Goal: Information Seeking & Learning: Learn about a topic

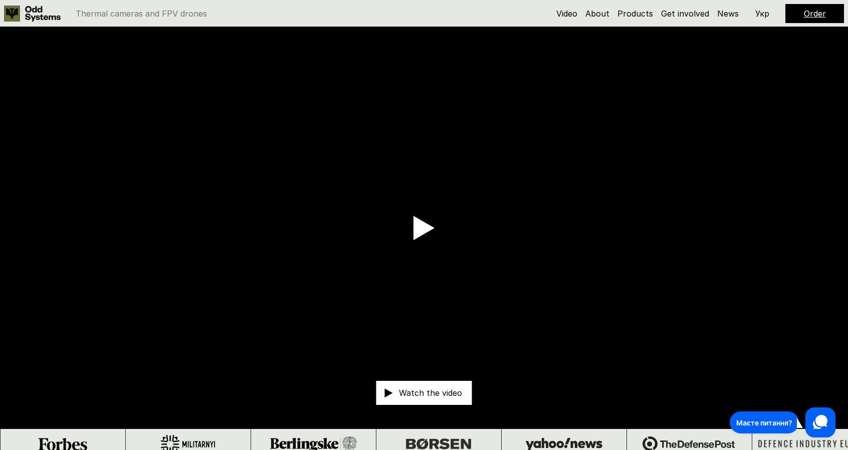
click at [805, 10] on link "Order" at bounding box center [815, 14] width 22 height 10
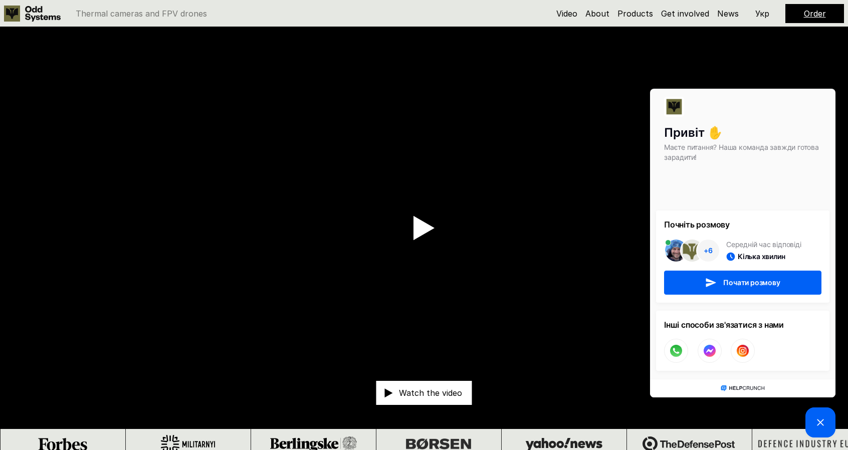
click at [764, 16] on p "Укр" at bounding box center [762, 14] width 14 height 8
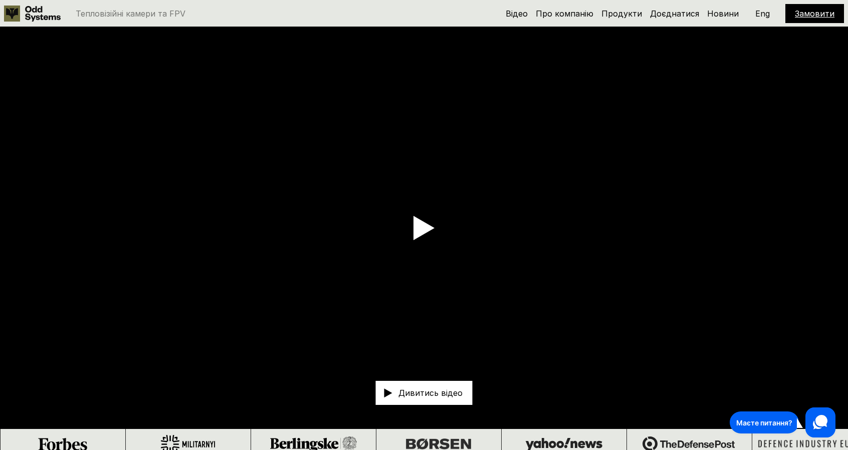
click at [764, 16] on p "Eng" at bounding box center [762, 14] width 15 height 8
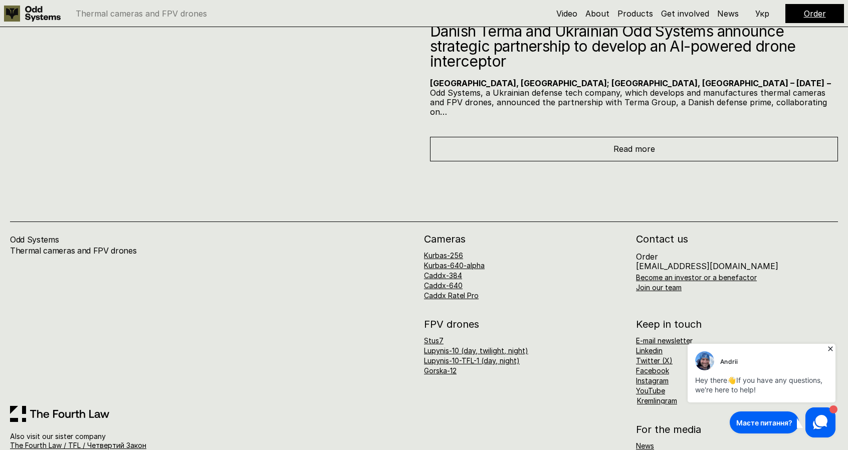
scroll to position [6231, 0]
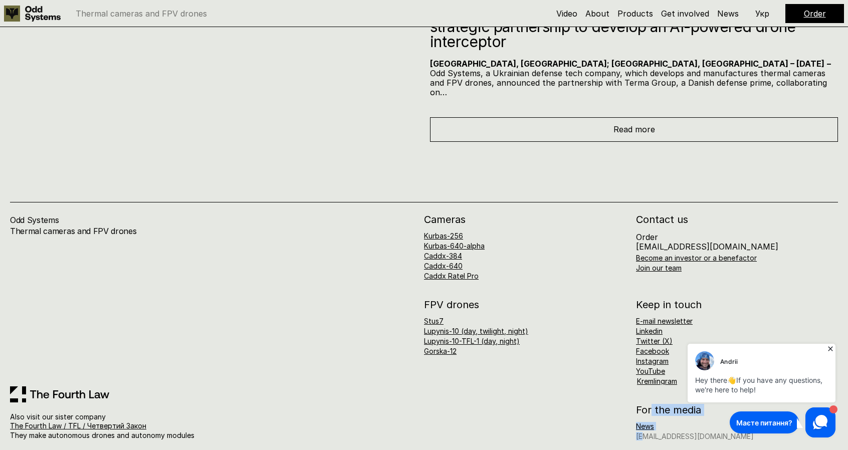
drag, startPoint x: 651, startPoint y: 407, endPoint x: 643, endPoint y: 427, distance: 21.6
click at [643, 427] on div "For the media News [EMAIL_ADDRESS][DOMAIN_NAME]" at bounding box center [737, 422] width 202 height 35
click at [643, 432] on link "[EMAIL_ADDRESS][DOMAIN_NAME]" at bounding box center [695, 436] width 118 height 9
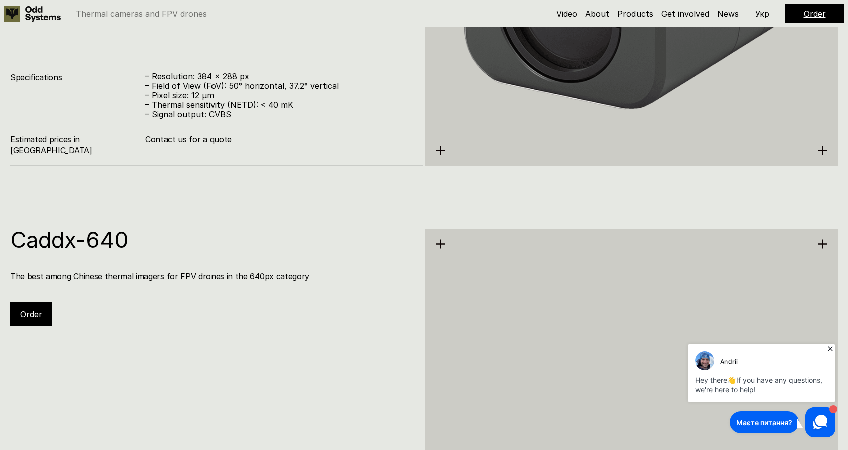
scroll to position [2515, 0]
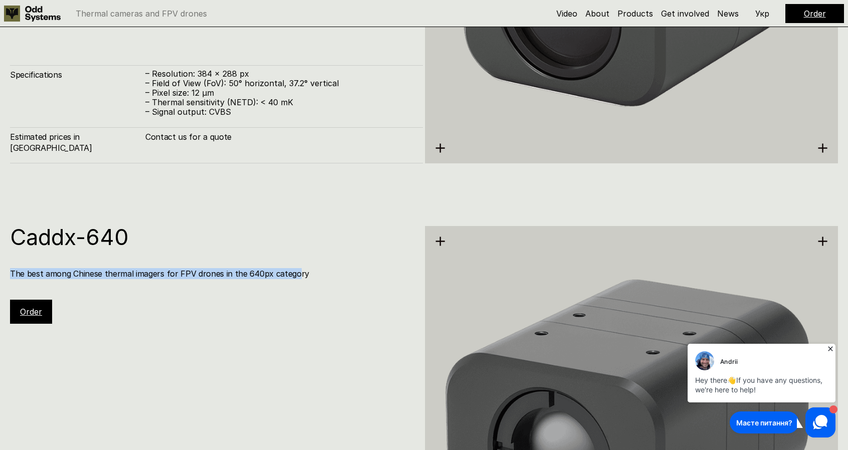
drag, startPoint x: 291, startPoint y: 381, endPoint x: 338, endPoint y: 191, distance: 195.0
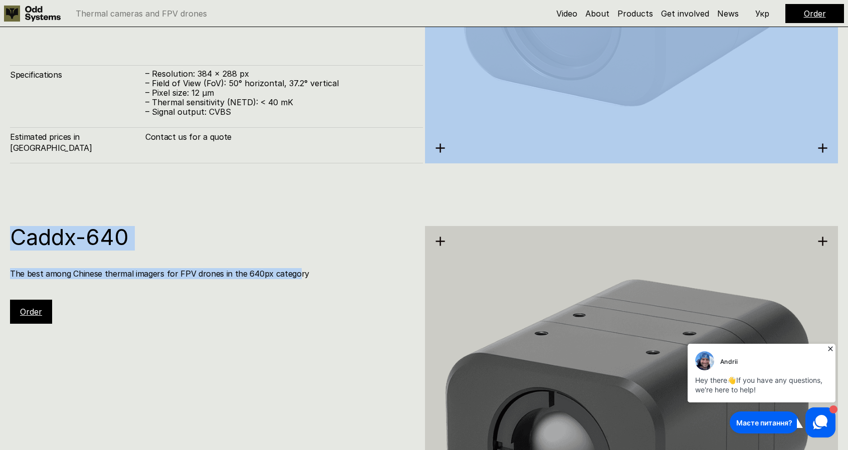
drag, startPoint x: 338, startPoint y: 191, endPoint x: 343, endPoint y: 309, distance: 117.4
click at [343, 309] on div "Caddx-640 The best among Chinese thermal imagers for FPV drones in the 640px ca…" at bounding box center [216, 275] width 413 height 98
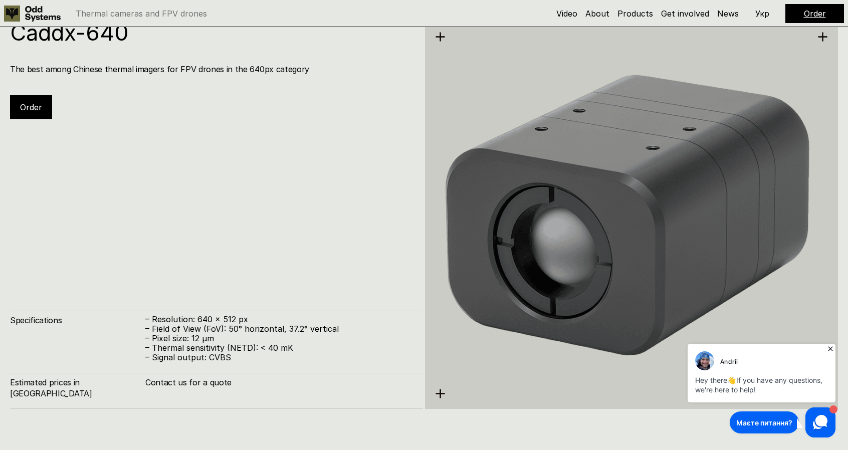
scroll to position [2720, 0]
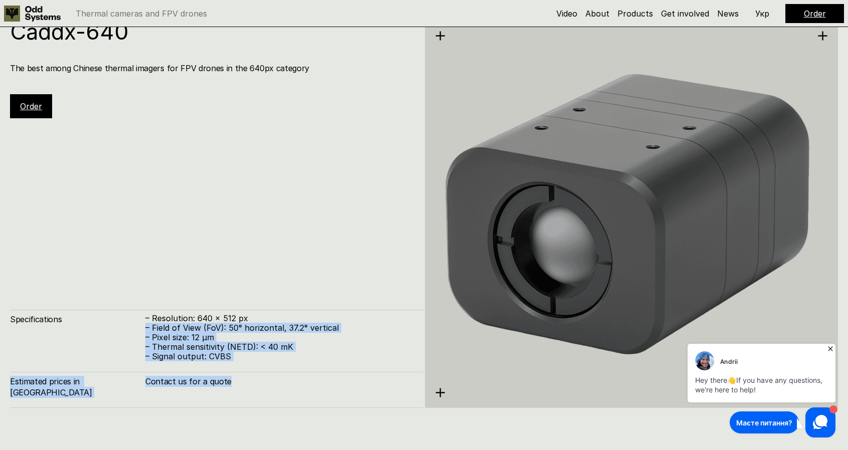
drag, startPoint x: 342, startPoint y: 310, endPoint x: 317, endPoint y: 393, distance: 86.7
click at [317, 393] on div "Caddx-640 The best among Chinese thermal imagers for FPV drones in the 640px ca…" at bounding box center [216, 214] width 413 height 387
click at [317, 387] on h4 "Contact us for a quote" at bounding box center [279, 381] width 268 height 11
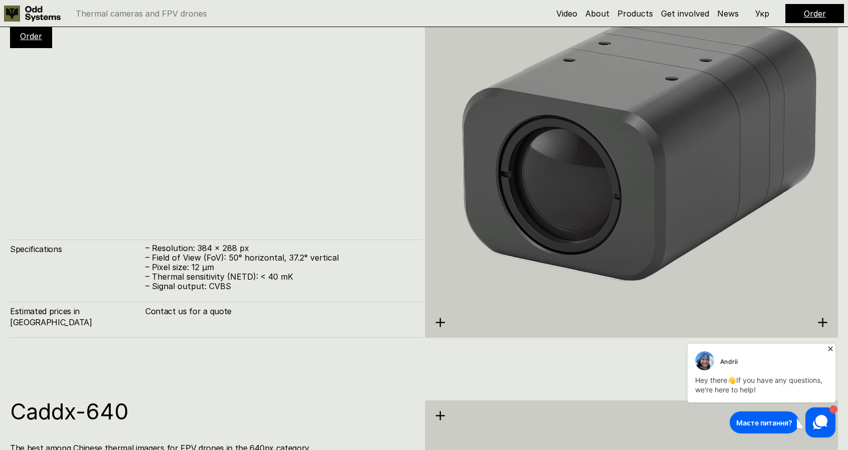
scroll to position [2352, 0]
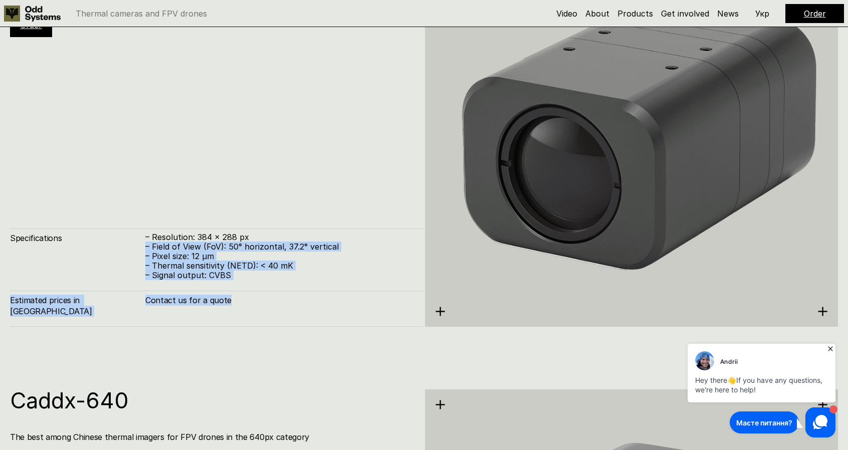
drag, startPoint x: 311, startPoint y: 343, endPoint x: 279, endPoint y: 221, distance: 126.4
click at [279, 221] on div "Caddx-384 The best among Chinese thermal imagers for FPV drones in the 384px ca…" at bounding box center [424, 132] width 848 height 450
click at [279, 221] on div "Caddx-384 The best among Chinese thermal imagers for FPV drones in the 384px ca…" at bounding box center [216, 132] width 413 height 387
drag, startPoint x: 214, startPoint y: 215, endPoint x: 255, endPoint y: 310, distance: 103.3
click at [255, 310] on div "Caddx-384 The best among Chinese thermal imagers for FPV drones in the 384px ca…" at bounding box center [216, 132] width 413 height 387
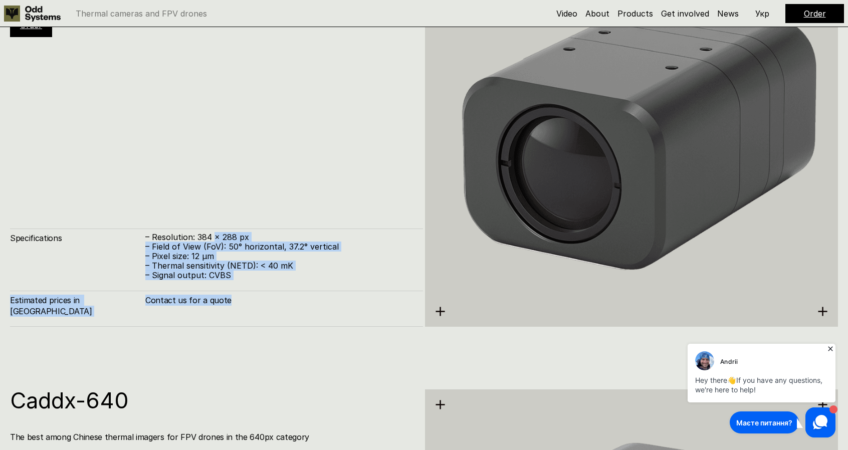
click at [255, 306] on h4 "Contact us for a quote" at bounding box center [279, 300] width 268 height 11
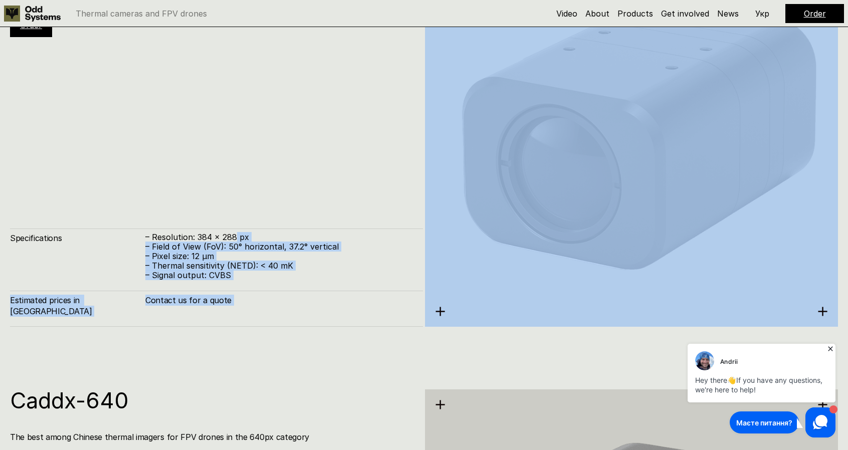
drag, startPoint x: 255, startPoint y: 310, endPoint x: 240, endPoint y: 192, distance: 118.6
click at [240, 192] on div "Caddx-384 The best among Chinese thermal imagers for FPV drones in the 384px ca…" at bounding box center [216, 132] width 413 height 387
drag, startPoint x: 240, startPoint y: 192, endPoint x: 262, endPoint y: 316, distance: 125.5
click at [262, 316] on div "Caddx-384 The best among Chinese thermal imagers for FPV drones in the 384px ca…" at bounding box center [216, 132] width 413 height 387
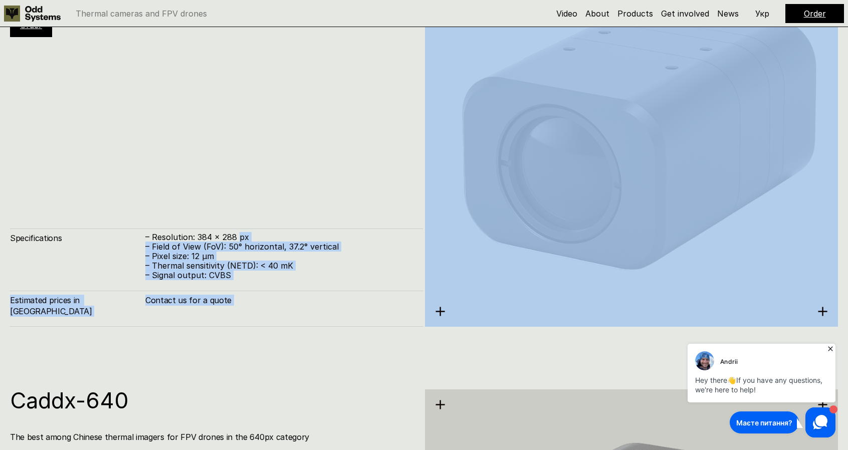
click at [262, 306] on h4 "Contact us for a quote" at bounding box center [279, 300] width 268 height 11
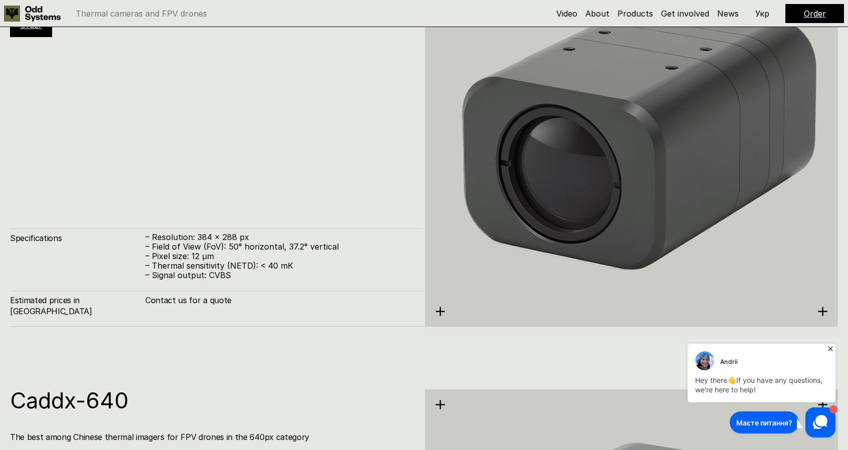
click at [262, 306] on h4 "Contact us for a quote" at bounding box center [279, 300] width 268 height 11
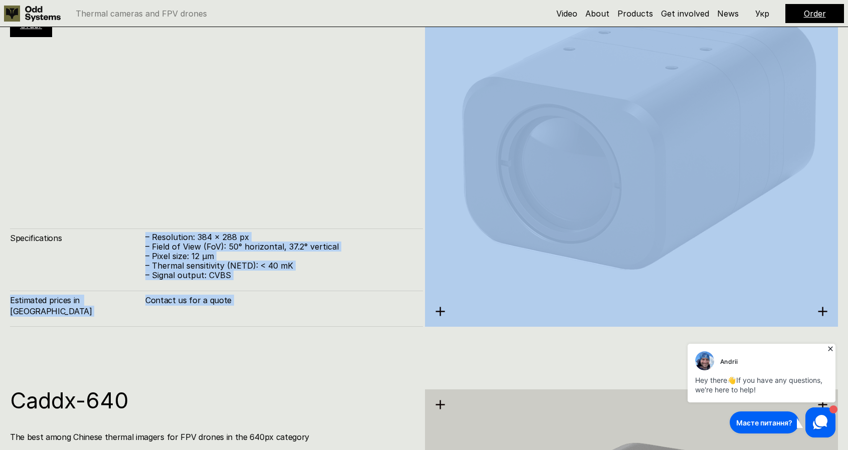
drag, startPoint x: 262, startPoint y: 316, endPoint x: 132, endPoint y: 220, distance: 161.5
click at [132, 220] on div "Caddx-384 The best among Chinese thermal imagers for FPV drones in the 384px ca…" at bounding box center [216, 132] width 413 height 387
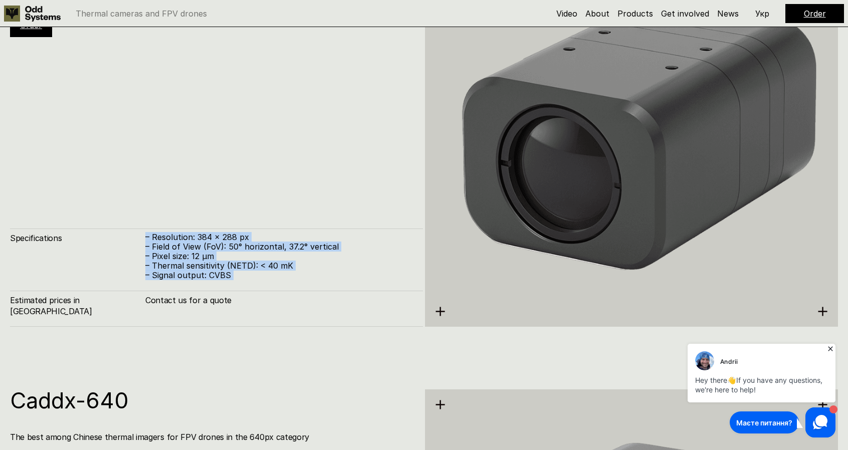
drag, startPoint x: 132, startPoint y: 220, endPoint x: 247, endPoint y: 289, distance: 134.8
click at [247, 289] on div "Caddx-384 The best among Chinese thermal imagers for FPV drones in the 384px ca…" at bounding box center [216, 132] width 413 height 387
click at [247, 280] on p "– Signal output: CVBS" at bounding box center [279, 276] width 268 height 10
drag, startPoint x: 247, startPoint y: 289, endPoint x: 127, endPoint y: 215, distance: 141.3
click at [127, 215] on div "Caddx-384 The best among Chinese thermal imagers for FPV drones in the 384px ca…" at bounding box center [216, 132] width 413 height 387
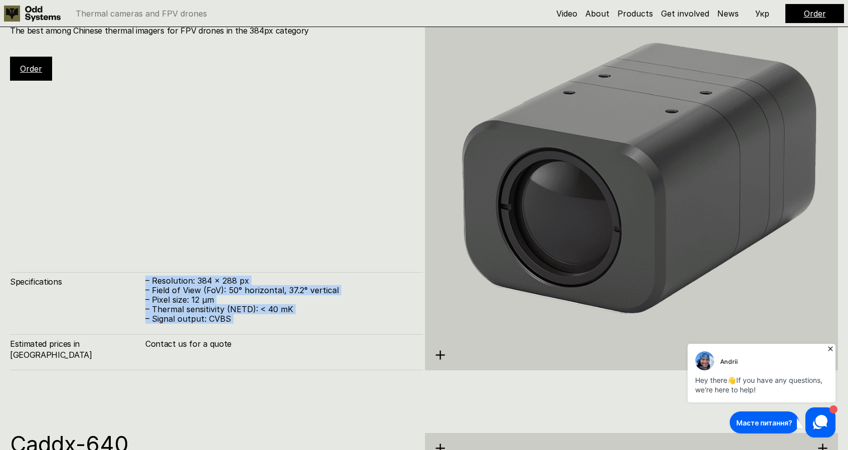
scroll to position [2312, 0]
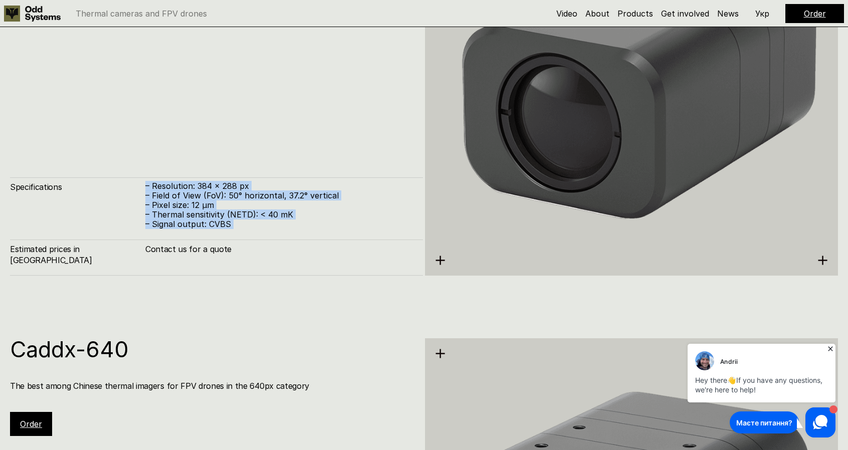
click at [139, 143] on div "Caddx-384 The best among Chinese thermal imagers for FPV drones in the 384px ca…" at bounding box center [216, 81] width 413 height 387
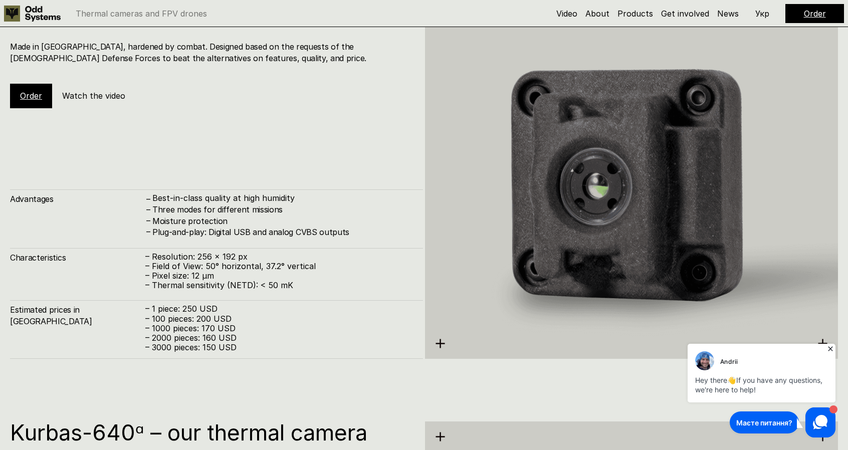
scroll to position [1421, 0]
click at [278, 157] on div "Kurbas-256 – our thermal camera Made in [GEOGRAPHIC_DATA], hardened by combat. …" at bounding box center [216, 178] width 413 height 360
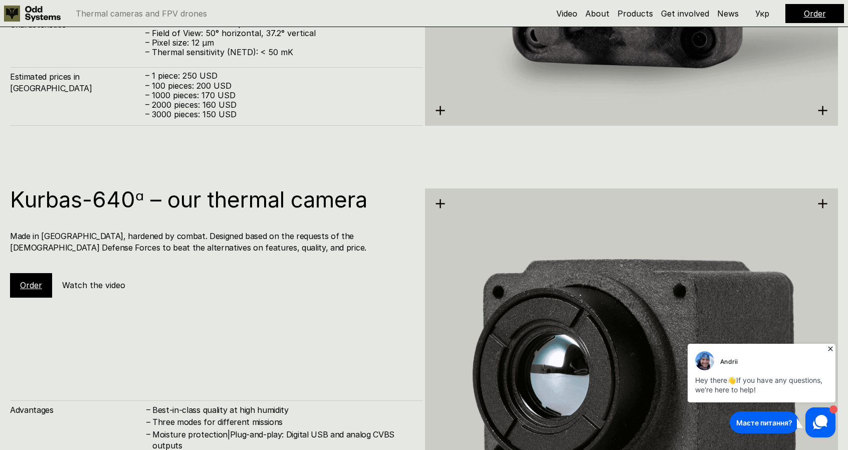
scroll to position [1651, 0]
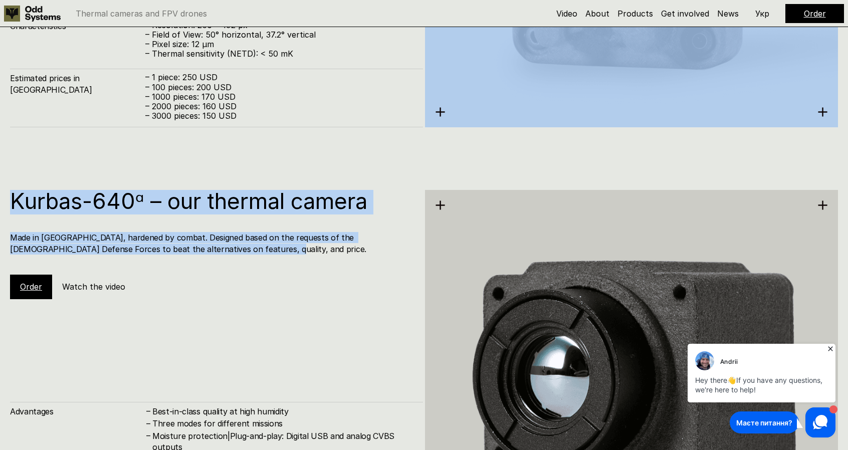
drag, startPoint x: 271, startPoint y: 298, endPoint x: 326, endPoint y: 147, distance: 161.0
drag, startPoint x: 326, startPoint y: 147, endPoint x: 285, endPoint y: 298, distance: 156.3
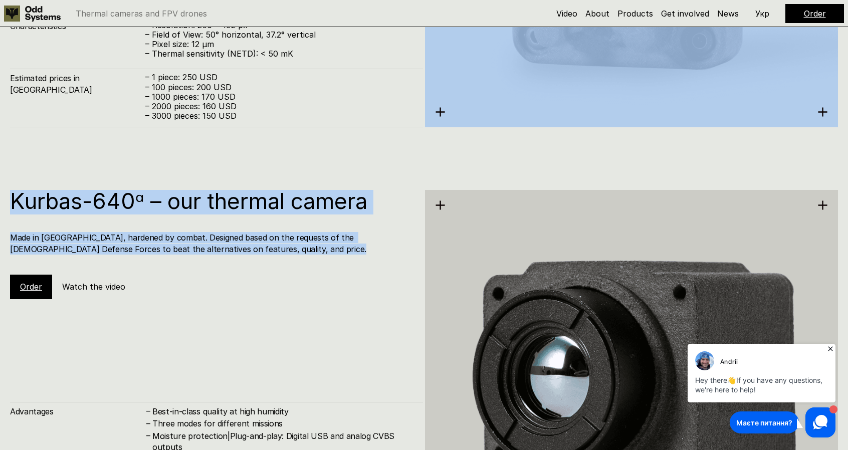
click at [285, 298] on div "Kurbas-640ᵅ – our thermal camera Made in [GEOGRAPHIC_DATA], hardened by combat.…" at bounding box center [216, 244] width 413 height 109
drag, startPoint x: 285, startPoint y: 298, endPoint x: 314, endPoint y: 152, distance: 148.3
drag, startPoint x: 314, startPoint y: 152, endPoint x: 262, endPoint y: 256, distance: 116.1
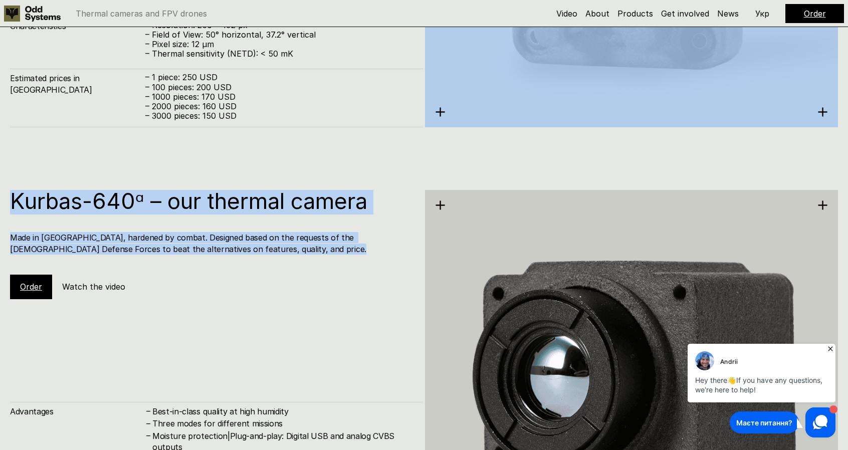
click at [262, 256] on div "Kurbas-640ᵅ – our thermal camera Made in [GEOGRAPHIC_DATA], hardened by combat.…" at bounding box center [216, 244] width 413 height 109
drag, startPoint x: 262, startPoint y: 256, endPoint x: 362, endPoint y: 133, distance: 158.5
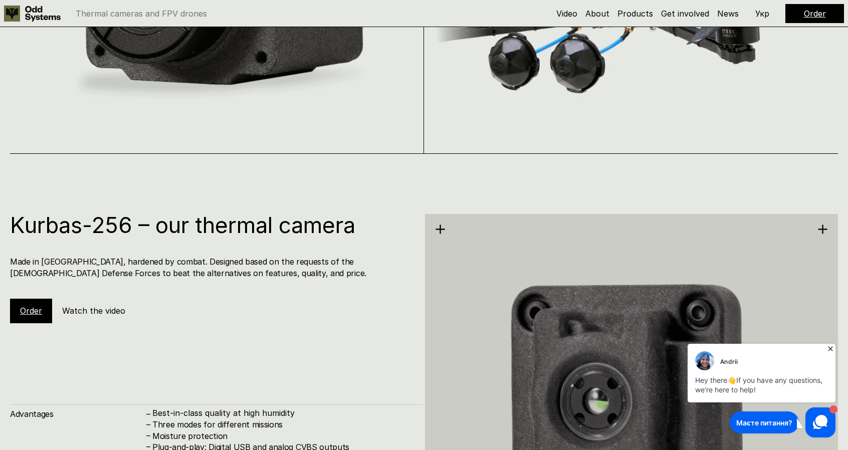
scroll to position [1226, 0]
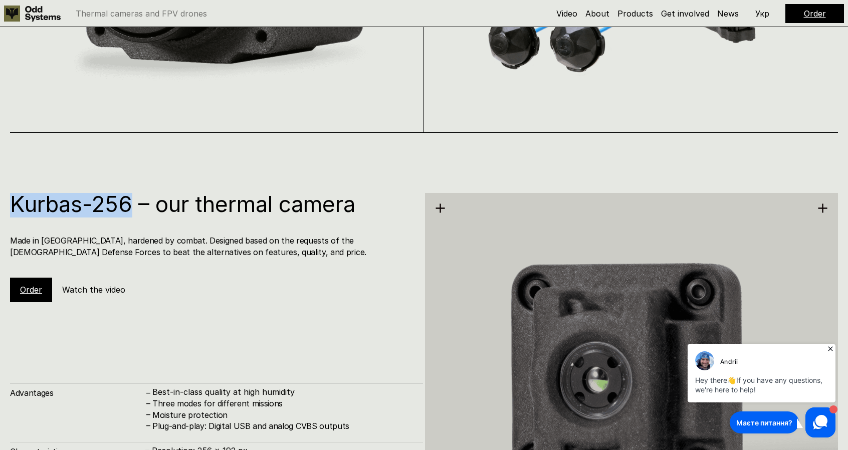
drag, startPoint x: 133, startPoint y: 208, endPoint x: 7, endPoint y: 193, distance: 127.6
click at [7, 193] on div "Kurbas-256 – our thermal camera Made in [GEOGRAPHIC_DATA], hardened by combat. …" at bounding box center [424, 358] width 848 height 450
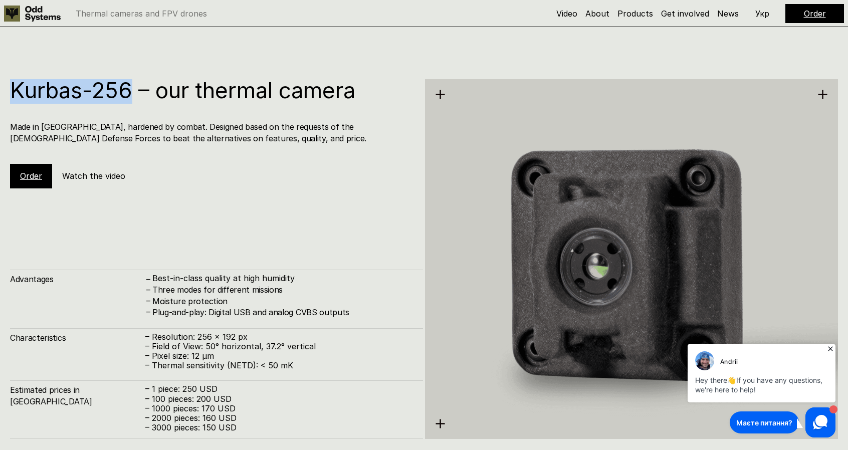
scroll to position [1337, 0]
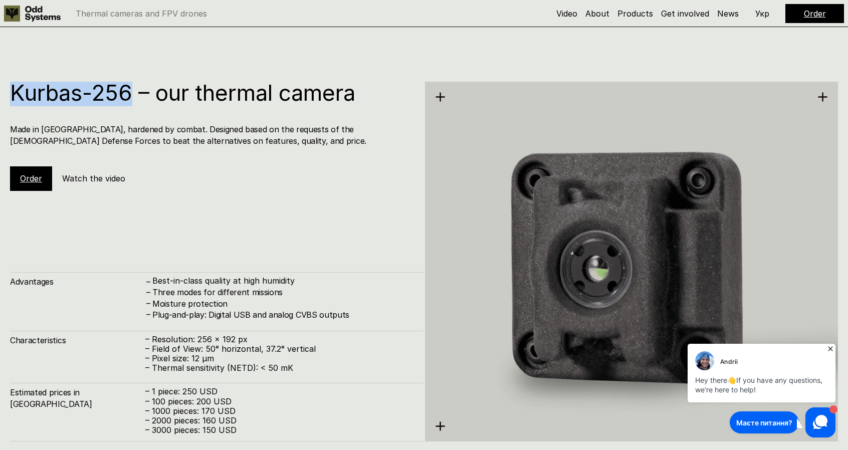
copy h1 "Kurbas-256"
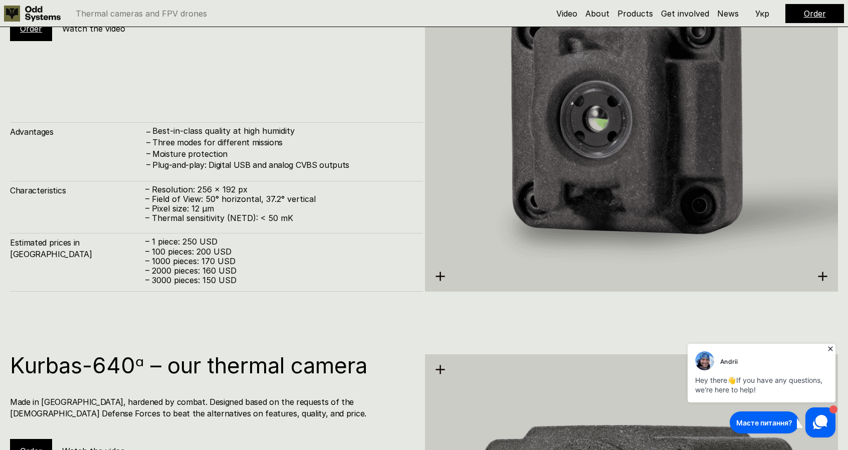
scroll to position [1490, 0]
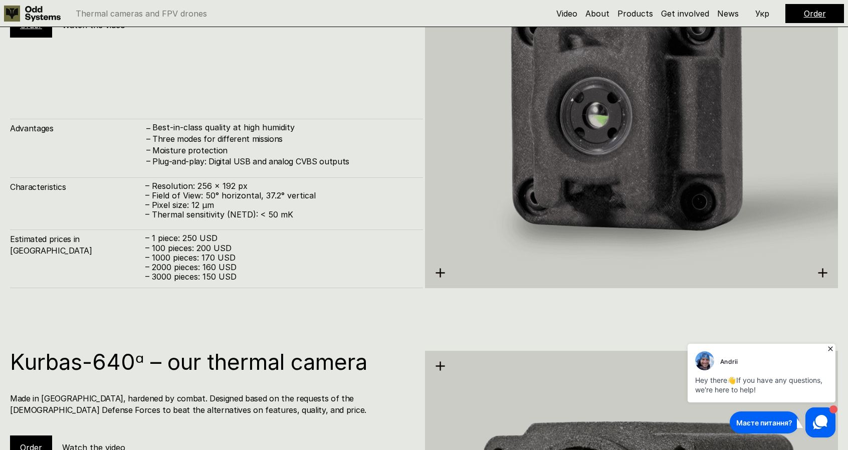
click at [152, 51] on div "Kurbas-256 – our thermal camera Made in [GEOGRAPHIC_DATA], hardened by combat. …" at bounding box center [216, 108] width 413 height 360
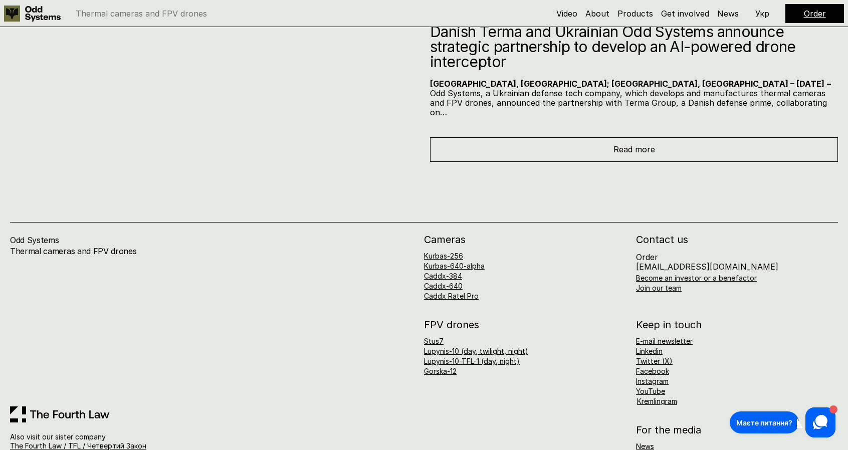
scroll to position [6231, 0]
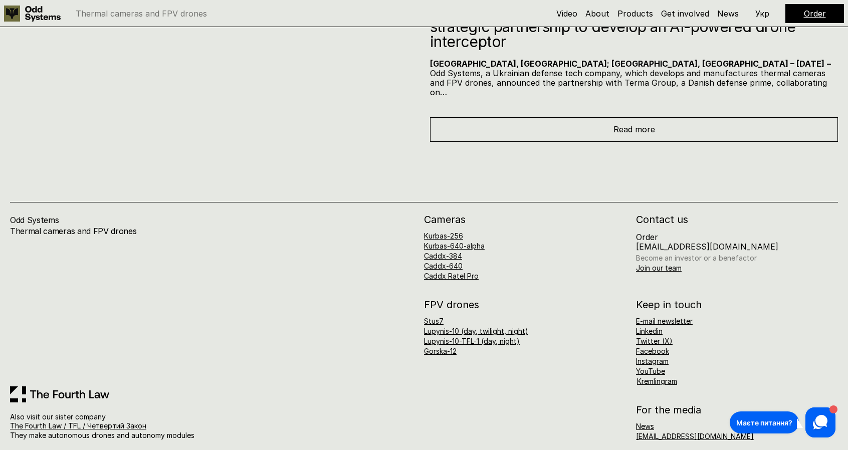
click at [674, 254] on link "Become an investor or a benefactor" at bounding box center [696, 258] width 121 height 9
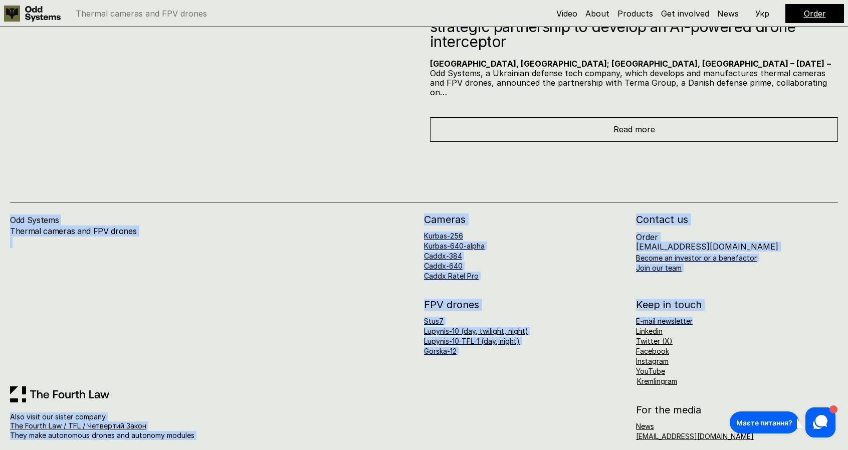
drag, startPoint x: 582, startPoint y: 198, endPoint x: 778, endPoint y: 331, distance: 236.9
click at [778, 331] on div "Odd Systems Thermal cameras and FPV drones Also visit our sister company The Fo…" at bounding box center [424, 301] width 848 height 318
click at [778, 331] on div "E-mail newsletter Linkedin Twitter (X) Facebook Instagram YouTube Kremlingram" at bounding box center [737, 351] width 202 height 67
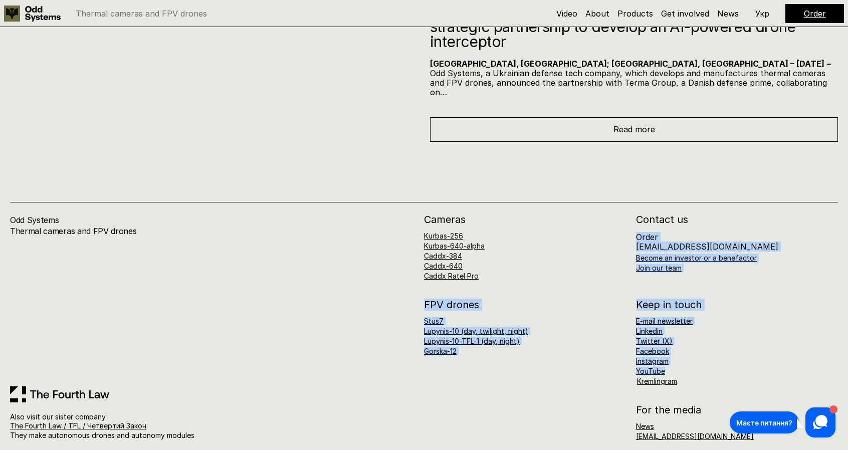
drag, startPoint x: 745, startPoint y: 364, endPoint x: 752, endPoint y: 207, distance: 157.4
click at [752, 214] on div "Cameras Kurbas-256 Kurbas-640-alpha Caddx-384 Caddx-640 Caddx Ratel Pro Contact…" at bounding box center [631, 326] width 414 height 225
click at [752, 214] on h2 "Contact us" at bounding box center [737, 219] width 202 height 10
drag, startPoint x: 752, startPoint y: 207, endPoint x: 764, endPoint y: 326, distance: 119.8
click at [764, 326] on div "Cameras Kurbas-256 Kurbas-640-alpha Caddx-384 Caddx-640 Caddx Ratel Pro Contact…" at bounding box center [631, 326] width 414 height 225
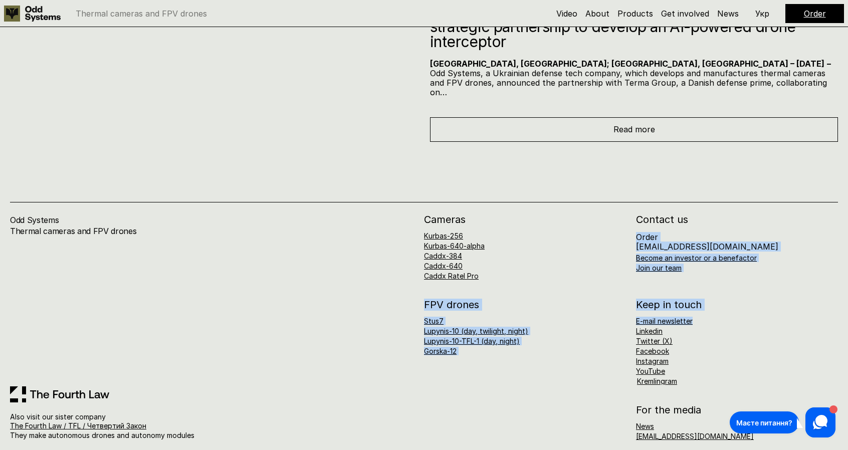
click at [764, 326] on div "E-mail newsletter Linkedin Twitter (X) Facebook Instagram YouTube Kremlingram" at bounding box center [737, 351] width 202 height 67
drag, startPoint x: 764, startPoint y: 326, endPoint x: 744, endPoint y: 207, distance: 120.7
click at [744, 214] on div "Cameras Kurbas-256 Kurbas-640-alpha Caddx-384 Caddx-640 Caddx Ratel Pro Contact…" at bounding box center [631, 326] width 414 height 225
click at [744, 214] on h2 "Contact us" at bounding box center [737, 219] width 202 height 10
drag, startPoint x: 744, startPoint y: 207, endPoint x: 727, endPoint y: 342, distance: 135.8
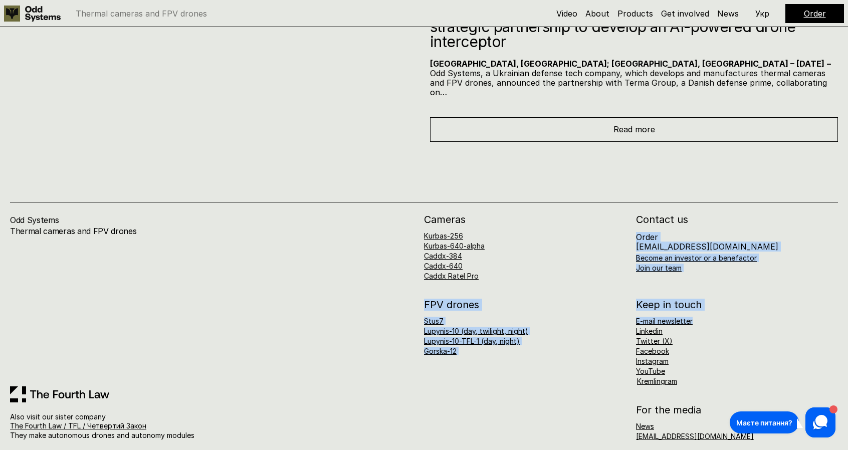
click at [727, 342] on div "Cameras Kurbas-256 Kurbas-640-alpha Caddx-384 Caddx-640 Caddx Ratel Pro Contact…" at bounding box center [631, 326] width 414 height 225
click at [727, 342] on div "E-mail newsletter Linkedin Twitter (X) Facebook Instagram YouTube Kremlingram" at bounding box center [737, 351] width 202 height 67
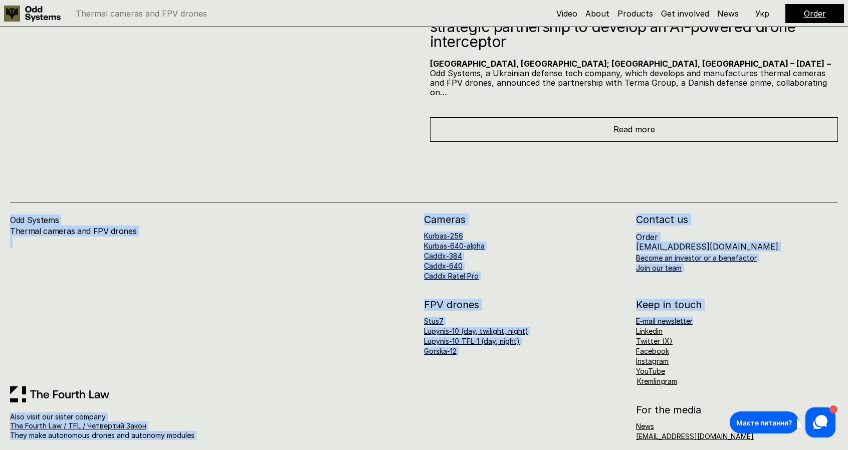
drag, startPoint x: 727, startPoint y: 342, endPoint x: 742, endPoint y: 175, distance: 167.0
click at [742, 175] on div "Odd Systems Thermal cameras and FPV drones Also visit our sister company The Fo…" at bounding box center [424, 301] width 848 height 318
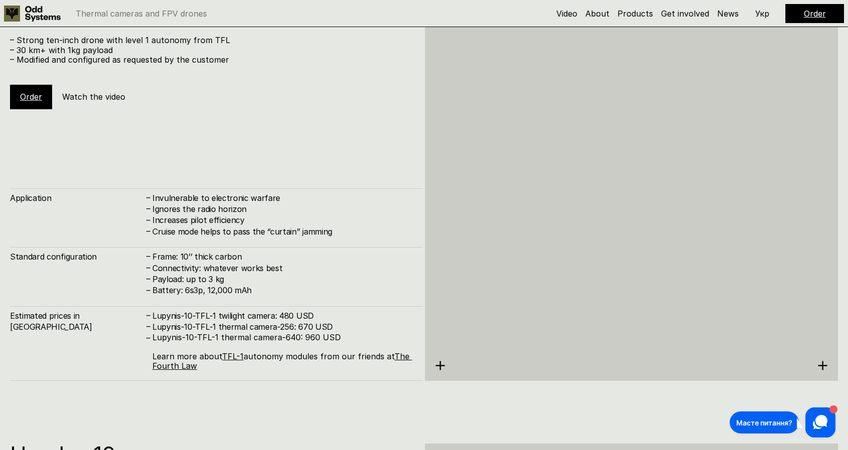
scroll to position [4052, 0]
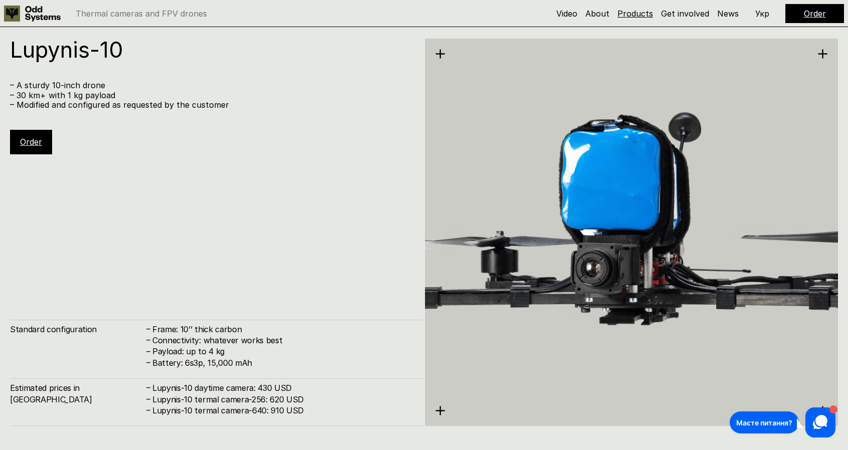
click at [630, 13] on link "Products" at bounding box center [635, 14] width 36 height 10
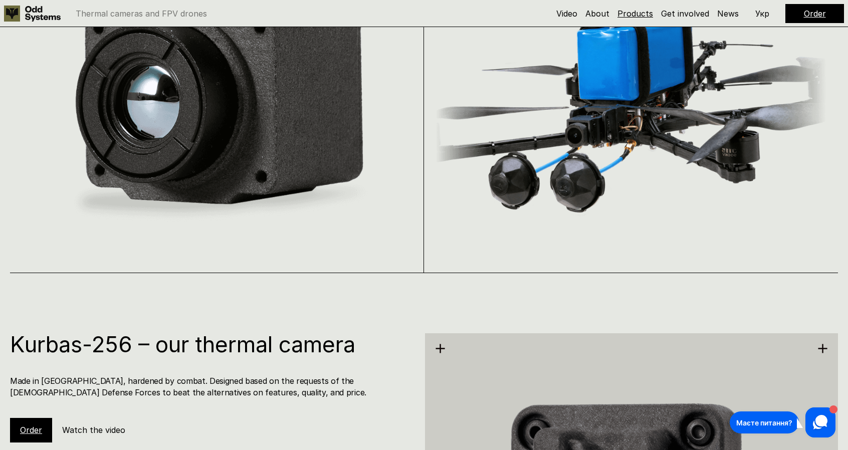
scroll to position [909, 0]
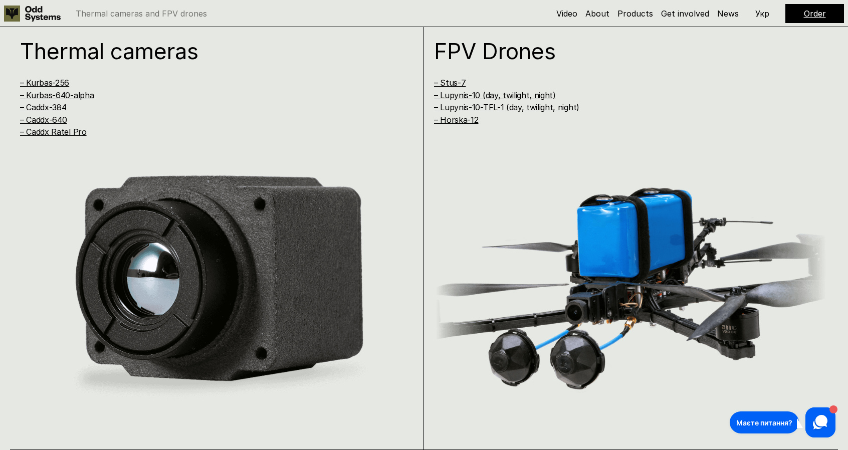
click at [584, 14] on div "Video About Products Get involved News" at bounding box center [647, 13] width 182 height 7
click at [598, 14] on link "About" at bounding box center [597, 14] width 24 height 10
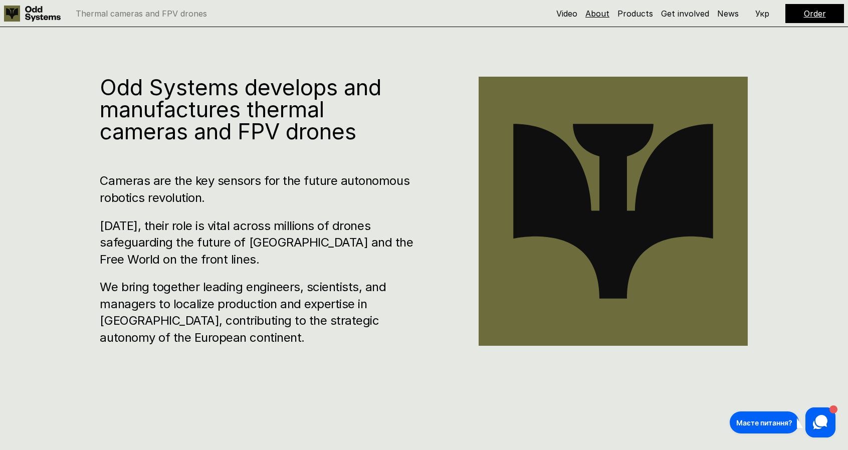
scroll to position [459, 0]
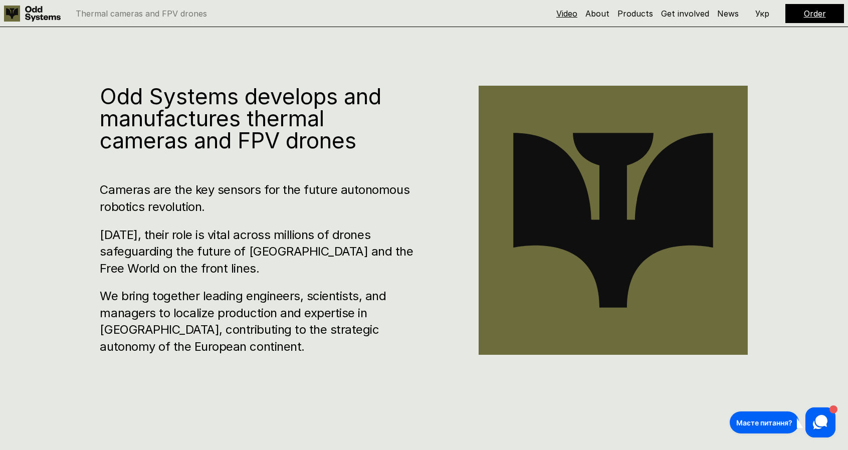
click at [569, 15] on link "Video" at bounding box center [566, 14] width 21 height 10
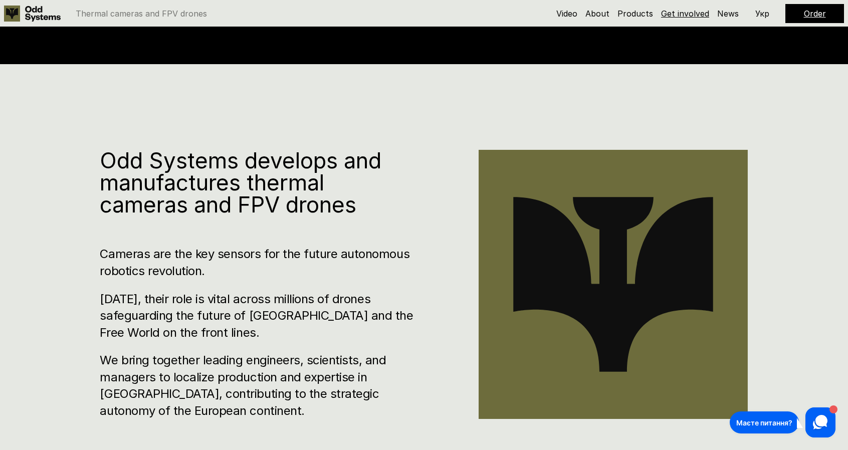
click at [690, 11] on link "Get involved" at bounding box center [685, 14] width 48 height 10
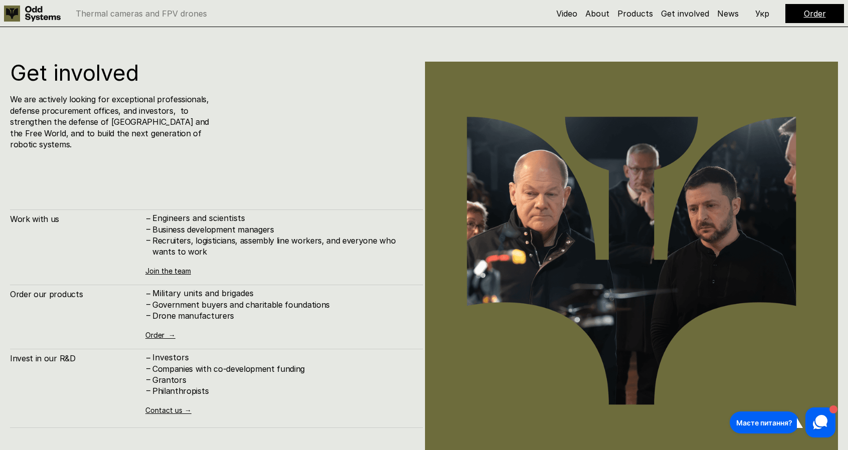
scroll to position [5408, 0]
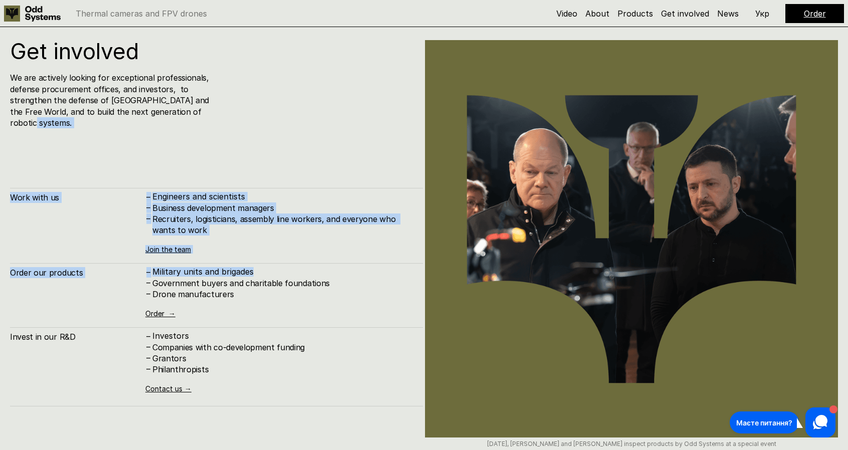
drag, startPoint x: 359, startPoint y: 112, endPoint x: 326, endPoint y: 266, distance: 157.3
click at [326, 266] on div "Get involved We are actively looking for exceptional professionals, defense pro…" at bounding box center [216, 272] width 413 height 465
click at [326, 278] on h4 "Government buyers and charitable foundations" at bounding box center [282, 283] width 261 height 11
drag, startPoint x: 326, startPoint y: 266, endPoint x: 344, endPoint y: 166, distance: 101.2
click at [344, 166] on div "Get involved We are actively looking for exceptional professionals, defense pro…" at bounding box center [216, 272] width 413 height 465
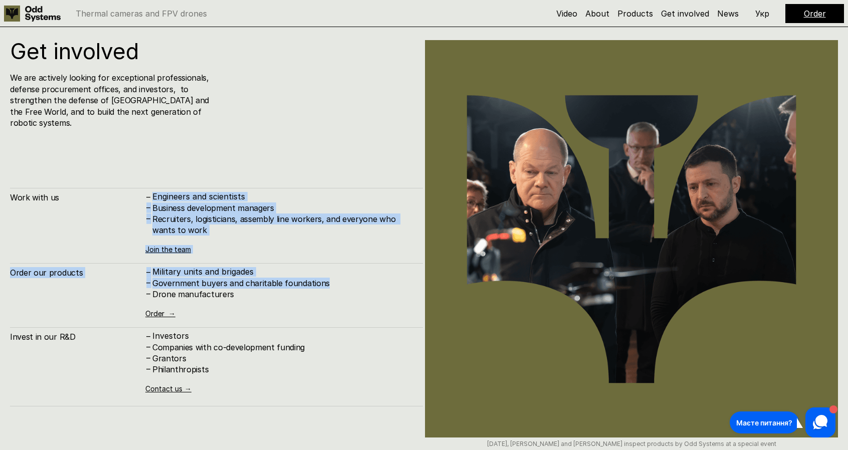
click at [344, 166] on div "Get involved We are actively looking for exceptional professionals, defense pro…" at bounding box center [216, 272] width 413 height 465
drag, startPoint x: 309, startPoint y: 145, endPoint x: 338, endPoint y: 299, distance: 157.0
click at [338, 299] on div "Get involved We are actively looking for exceptional professionals, defense pro…" at bounding box center [216, 272] width 413 height 465
click at [338, 299] on div "– Military units and brigades – Government buyers and charitable foundations – …" at bounding box center [279, 292] width 268 height 50
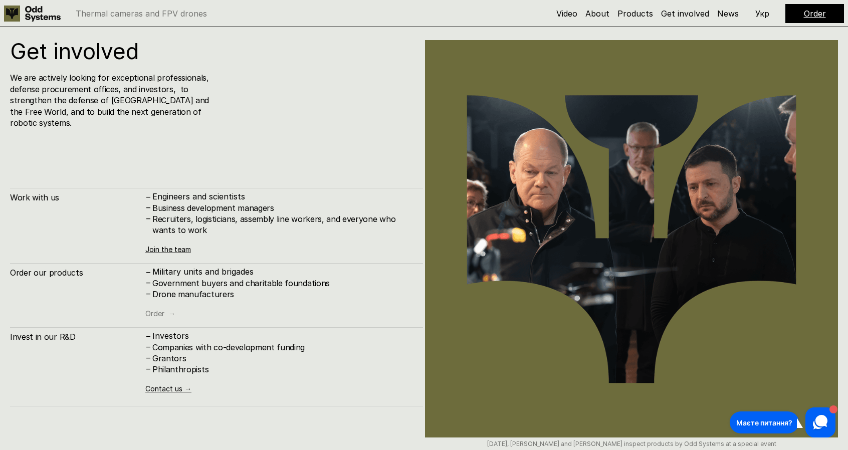
click at [166, 309] on link "Order →" at bounding box center [160, 313] width 30 height 9
click at [175, 384] on link "Contact us →" at bounding box center [168, 388] width 46 height 9
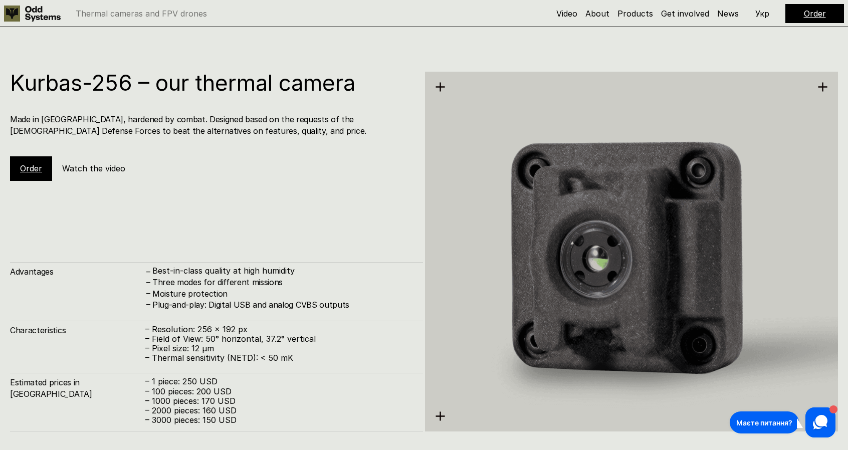
scroll to position [1348, 0]
click at [35, 170] on link "Order" at bounding box center [31, 167] width 22 height 10
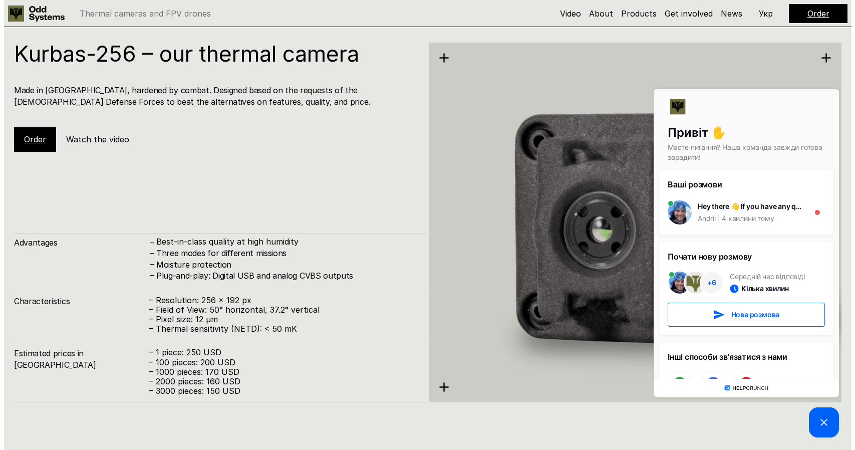
scroll to position [1377, 0]
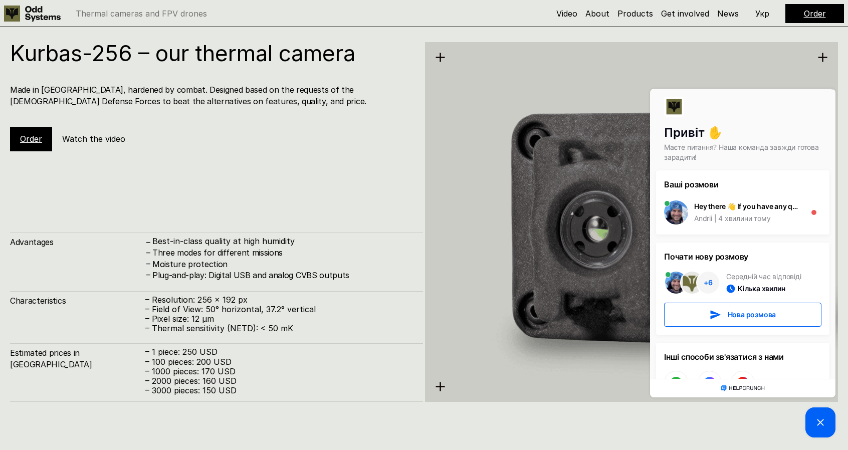
click at [115, 139] on h5 "Watch the video" at bounding box center [93, 138] width 63 height 11
